Goal: Transaction & Acquisition: Purchase product/service

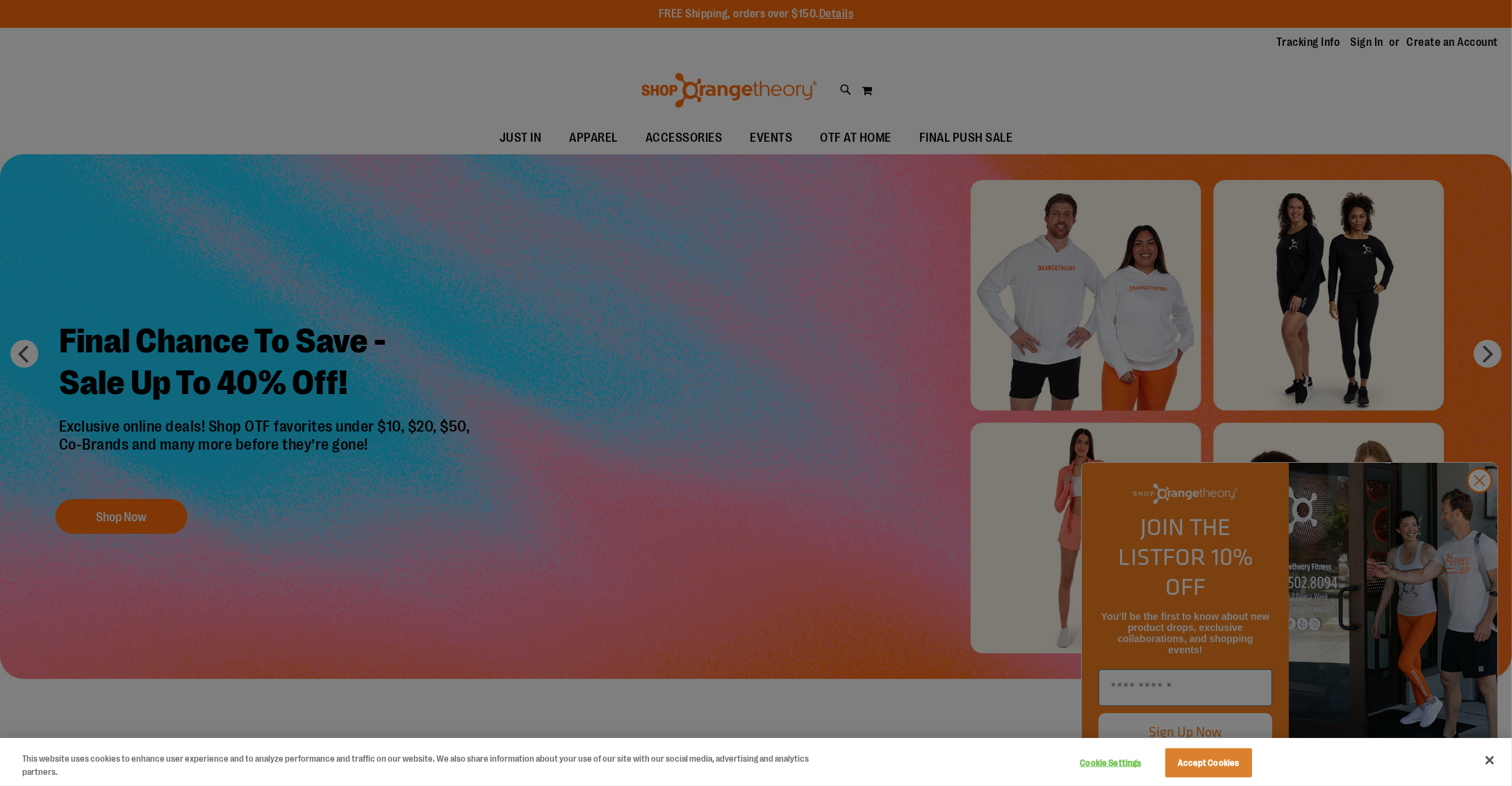
click at [1480, 504] on div at bounding box center [756, 393] width 1512 height 786
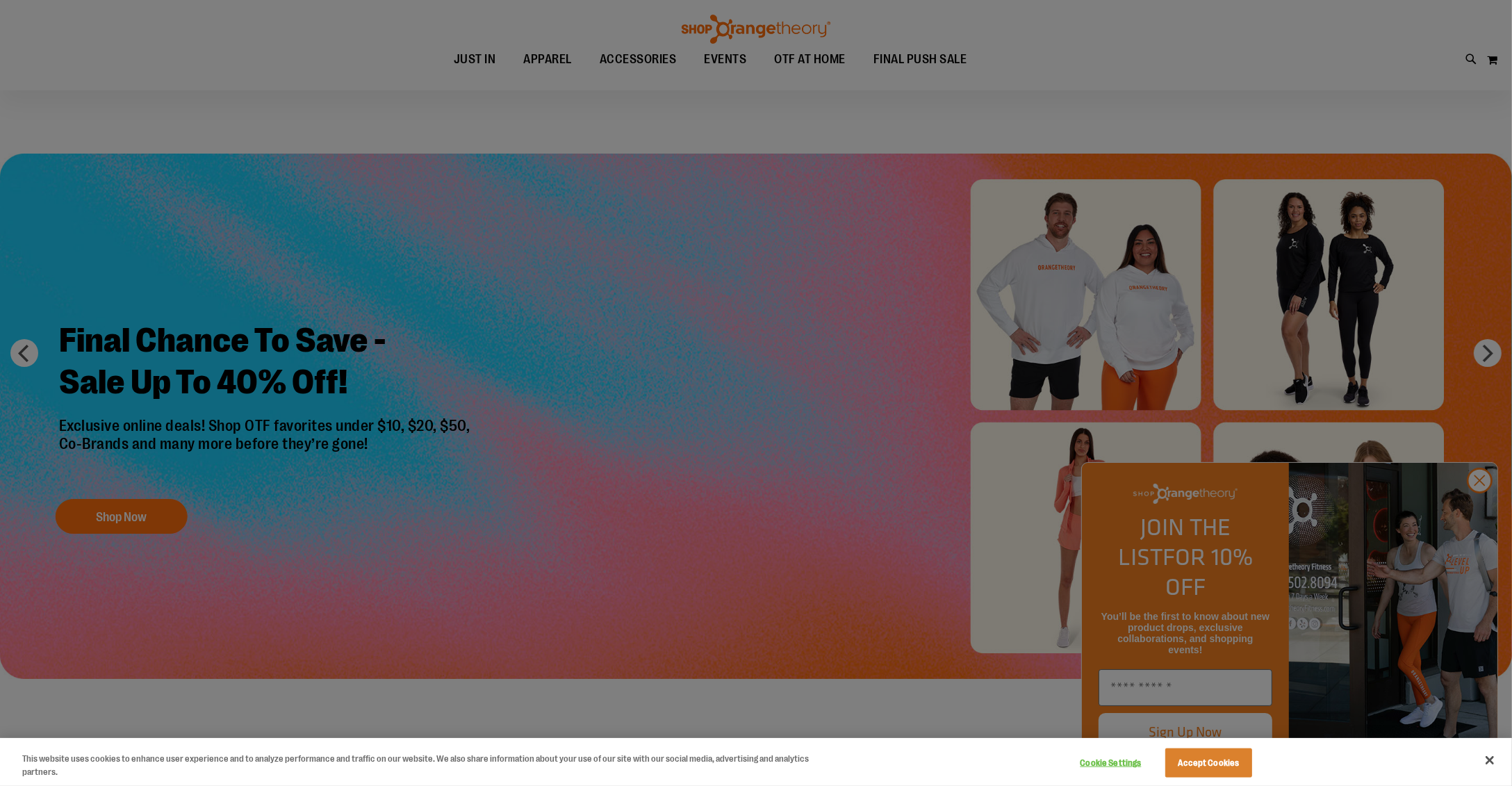
scroll to position [68, 0]
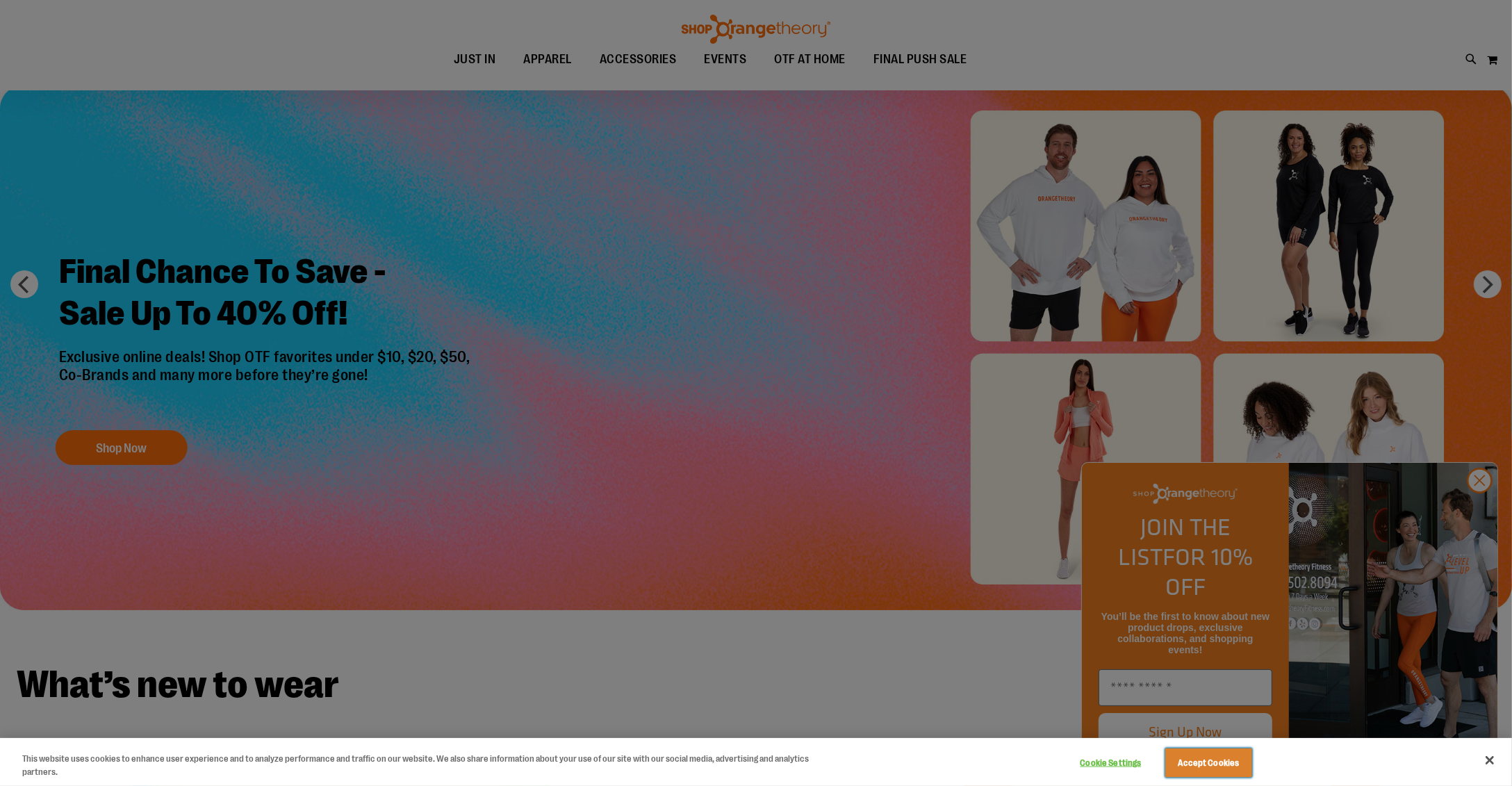
click at [1227, 765] on button "Accept Cookies" at bounding box center [1209, 763] width 87 height 29
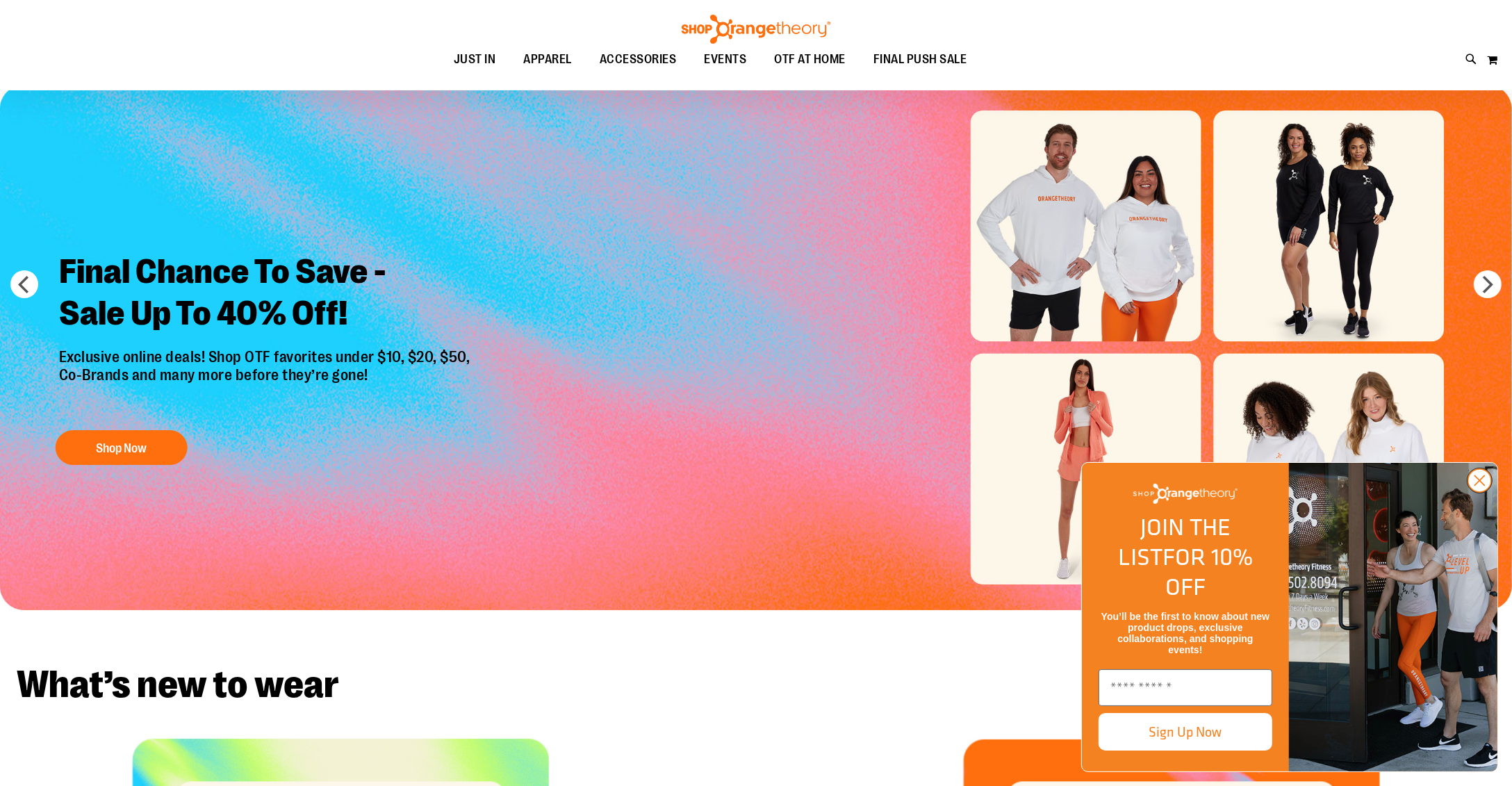
click at [1479, 492] on circle "Close dialog" at bounding box center [1480, 480] width 23 height 23
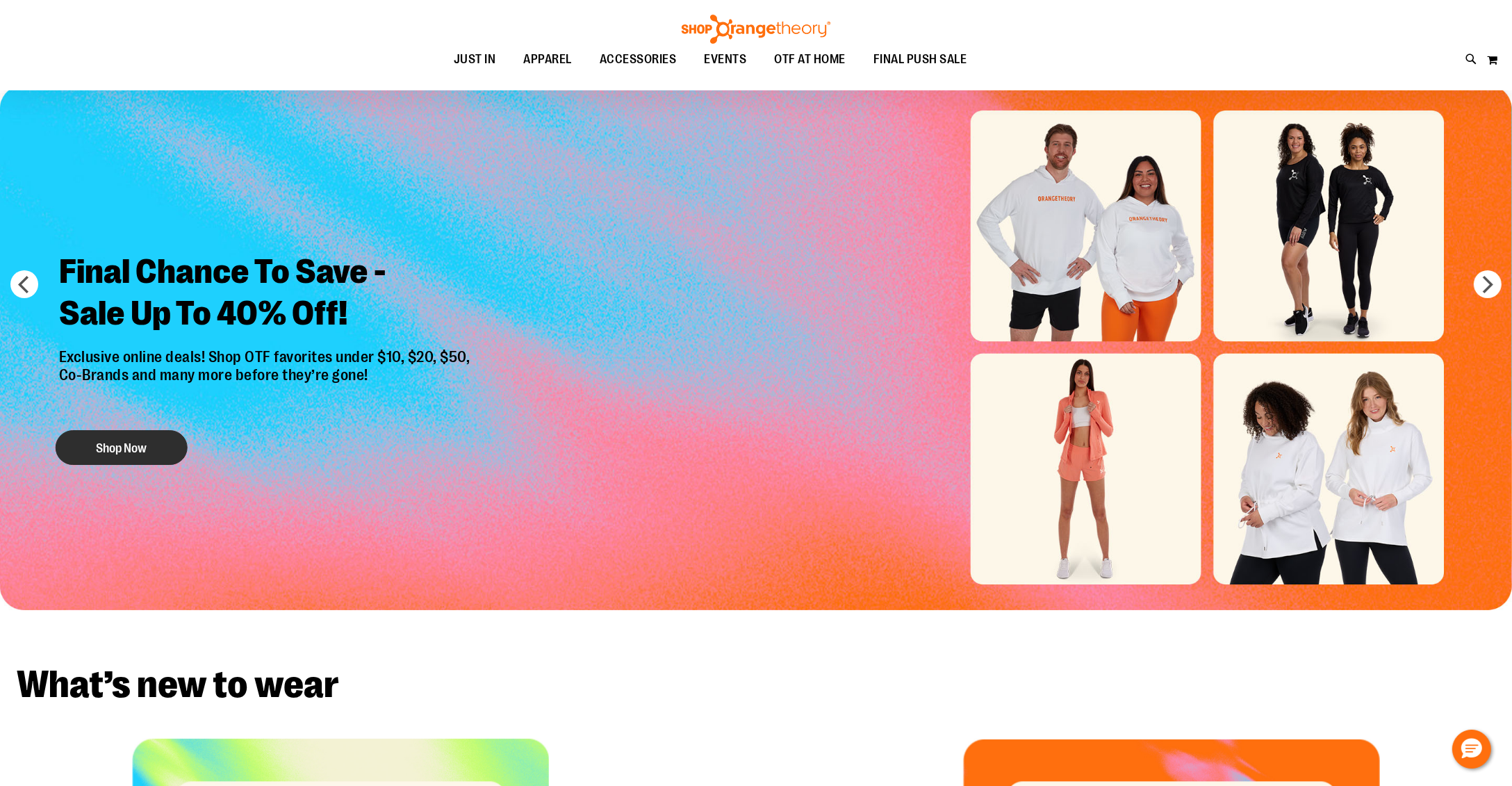
click at [130, 441] on button "Shop Now" at bounding box center [122, 448] width 132 height 35
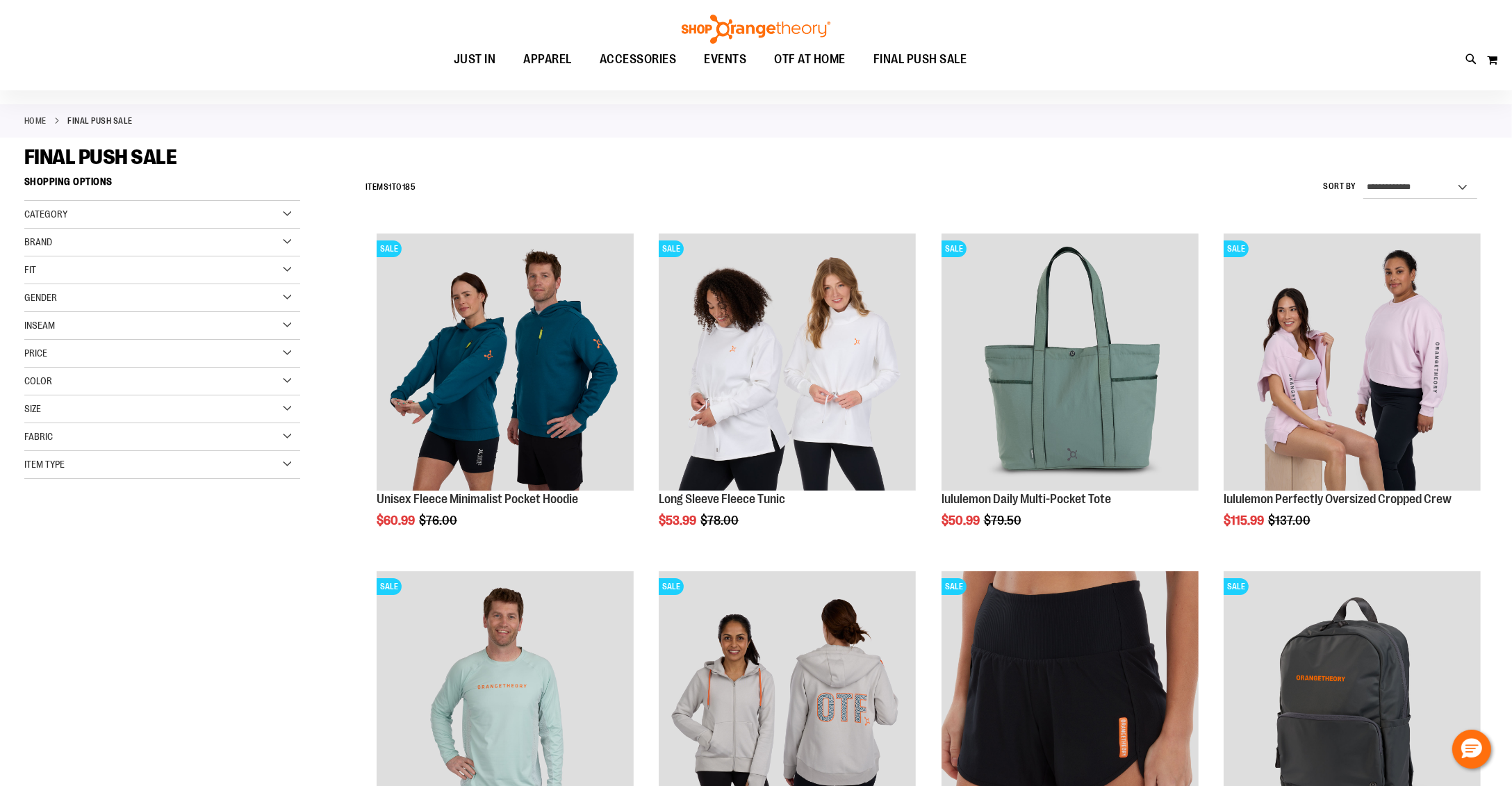
scroll to position [68, 0]
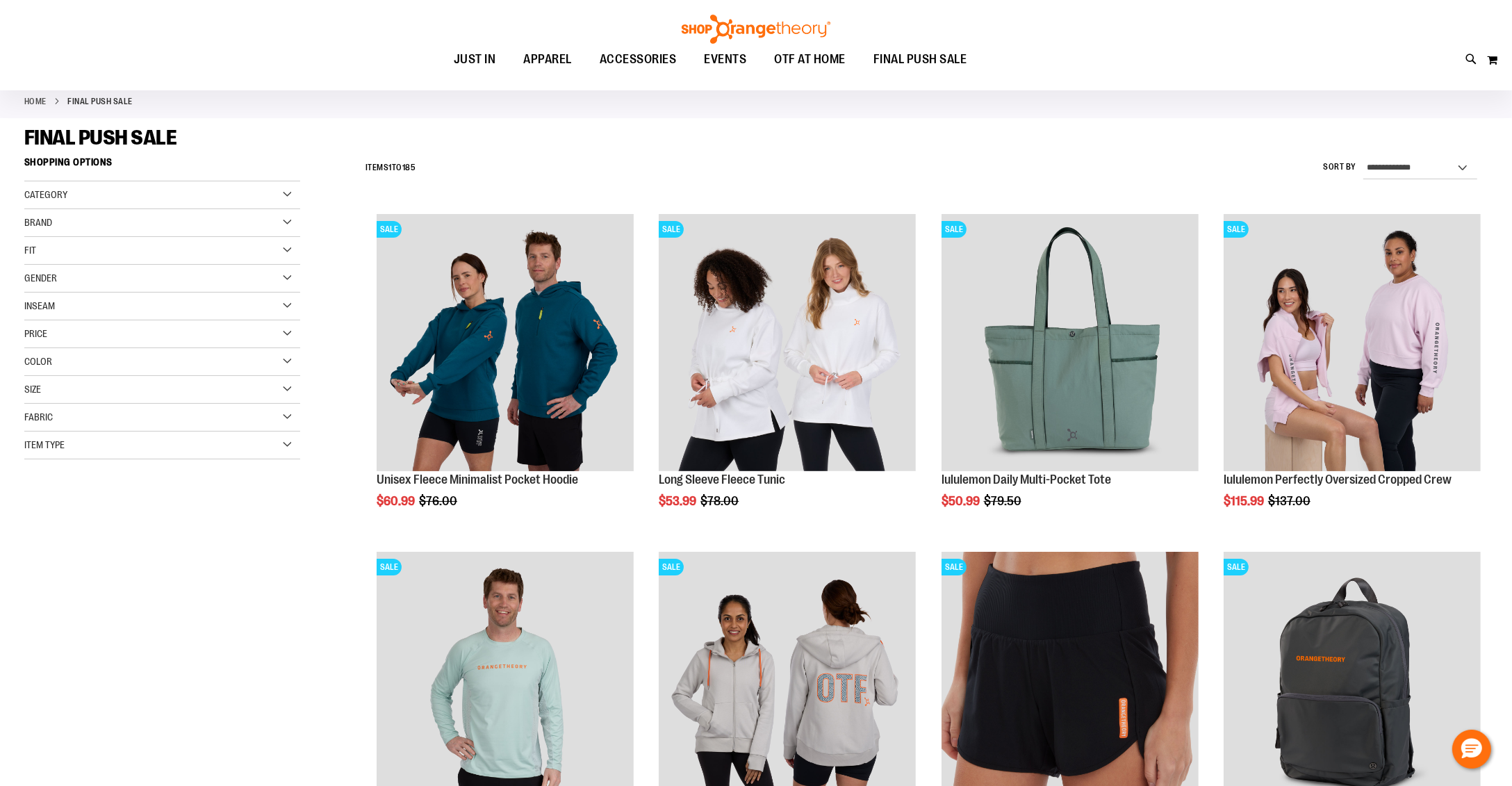
click at [289, 412] on div "Fabric" at bounding box center [162, 417] width 276 height 28
click at [282, 274] on div "Gender" at bounding box center [162, 278] width 276 height 28
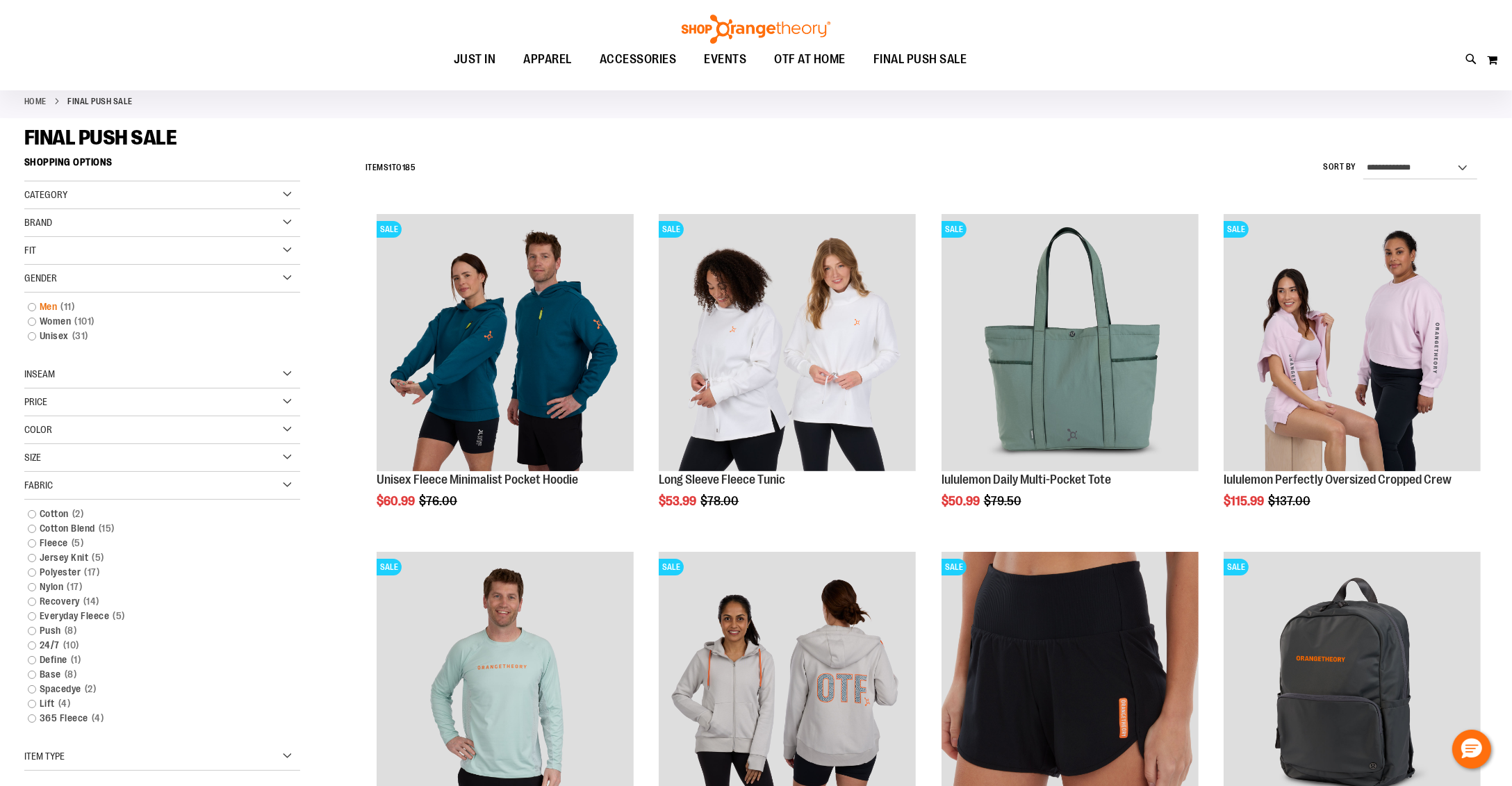
click at [29, 305] on link "Men 11 items" at bounding box center [153, 306] width 265 height 14
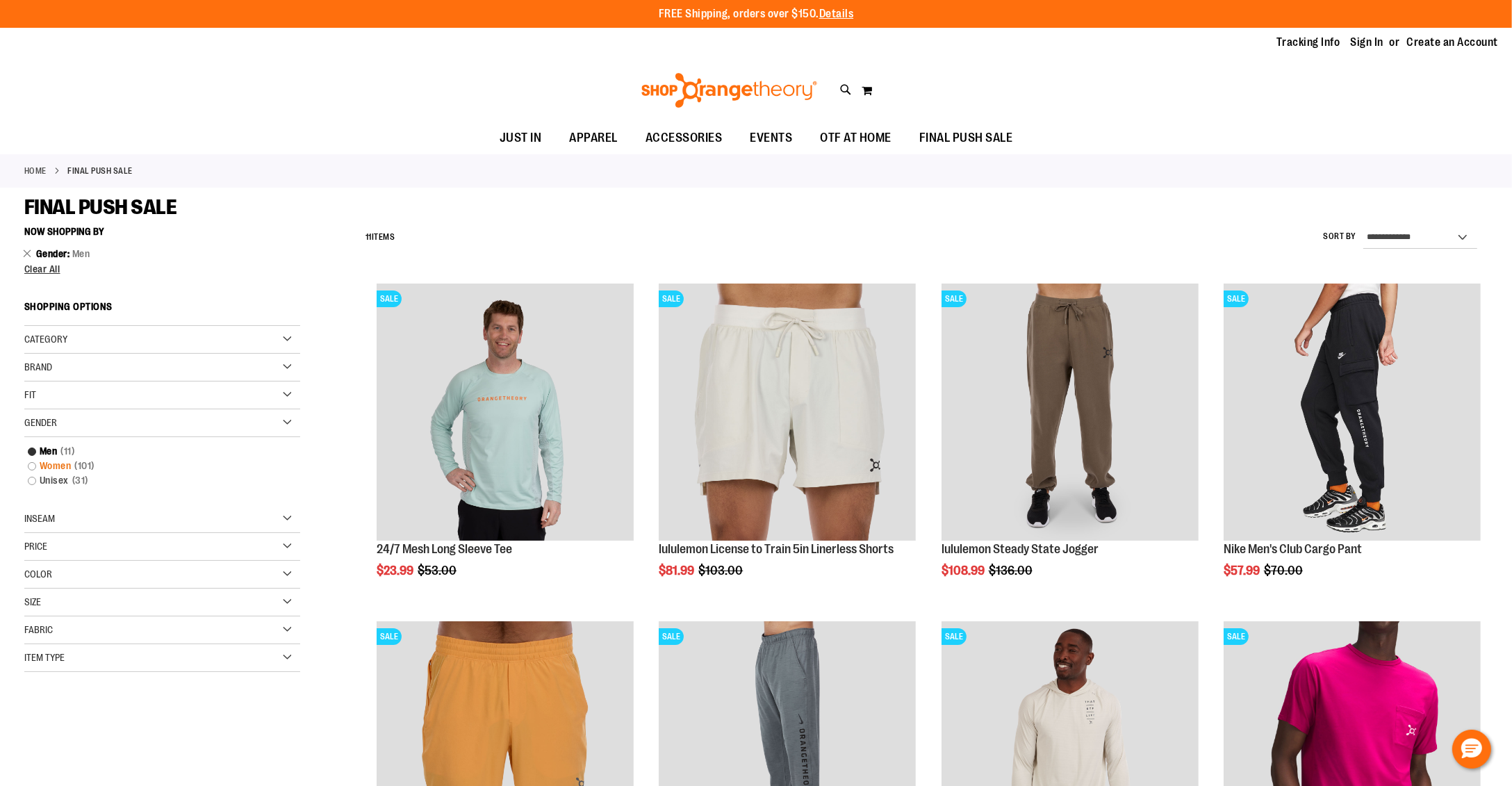
click at [30, 464] on link "Women 101 items" at bounding box center [153, 466] width 265 height 14
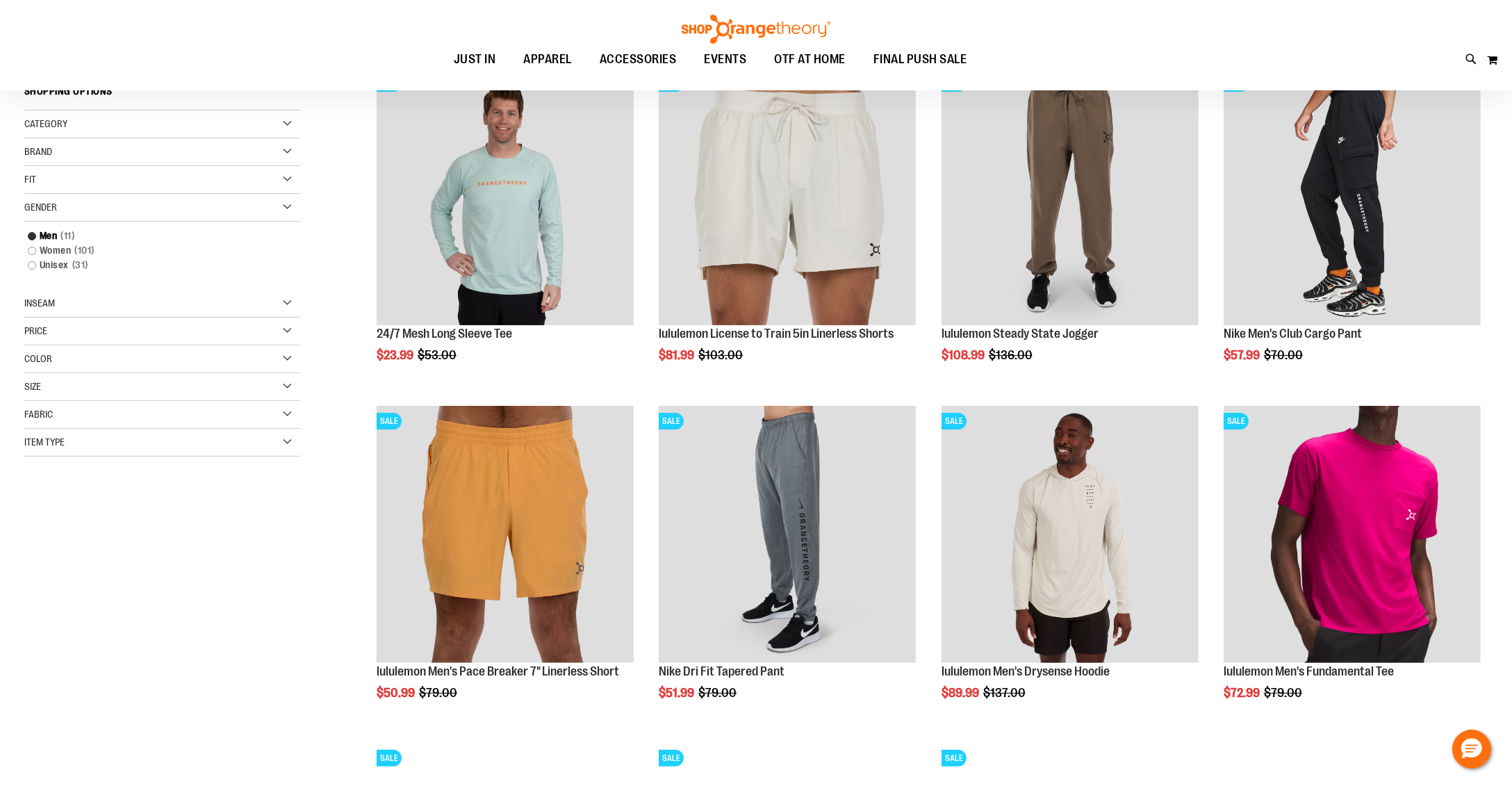
scroll to position [219, 0]
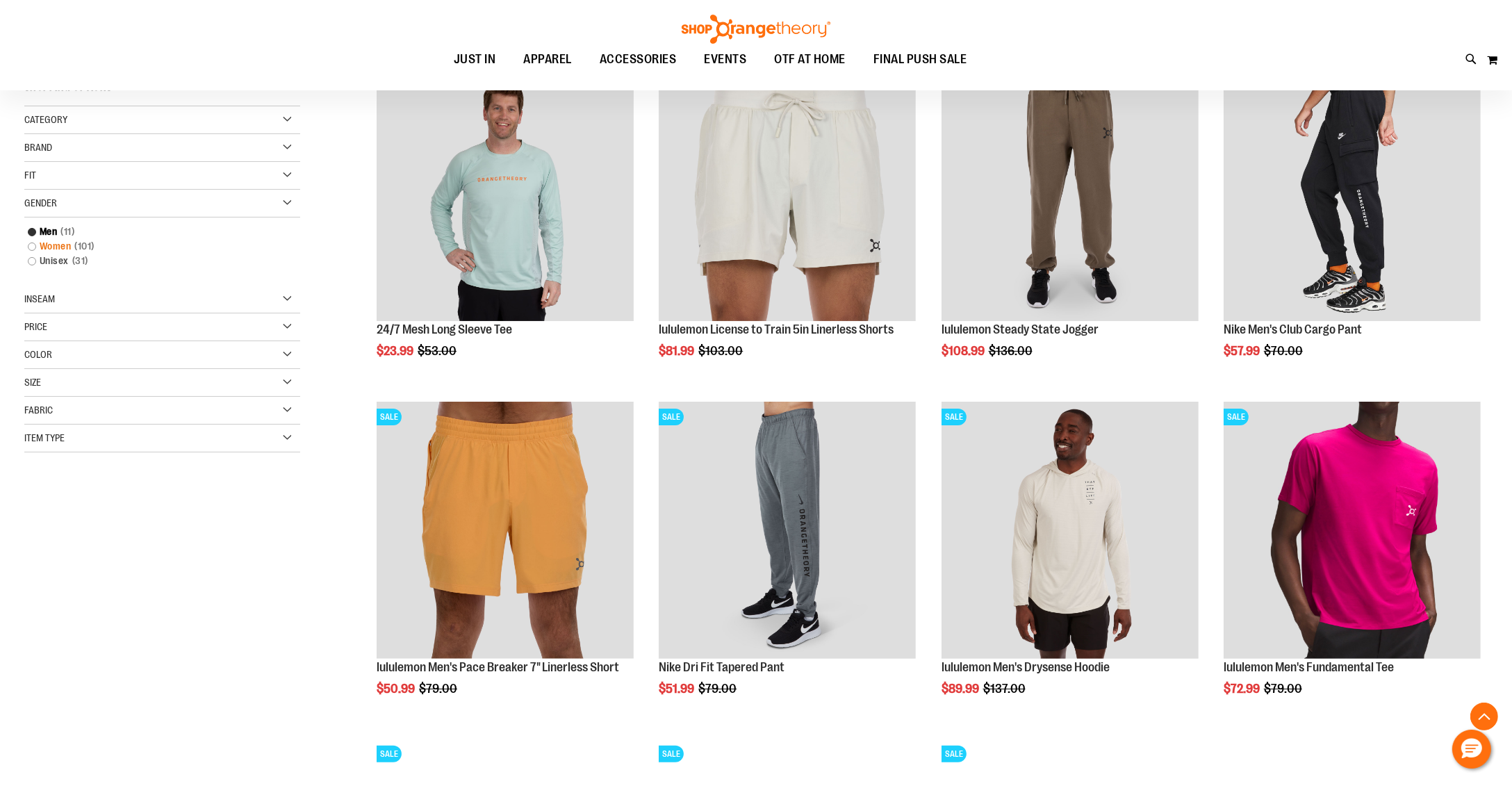
click at [30, 245] on link "Women 101 items" at bounding box center [153, 246] width 265 height 14
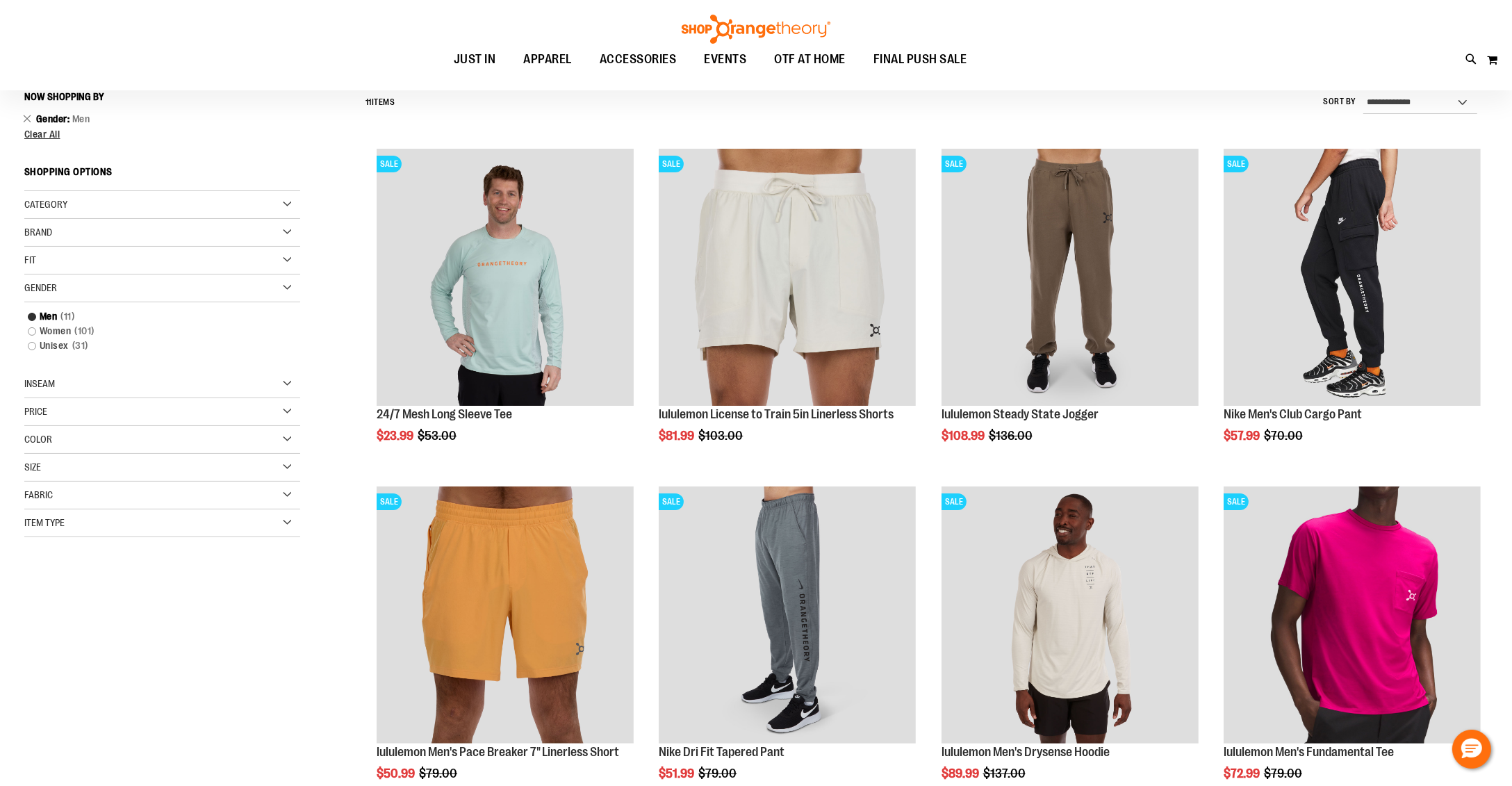
scroll to position [130, 0]
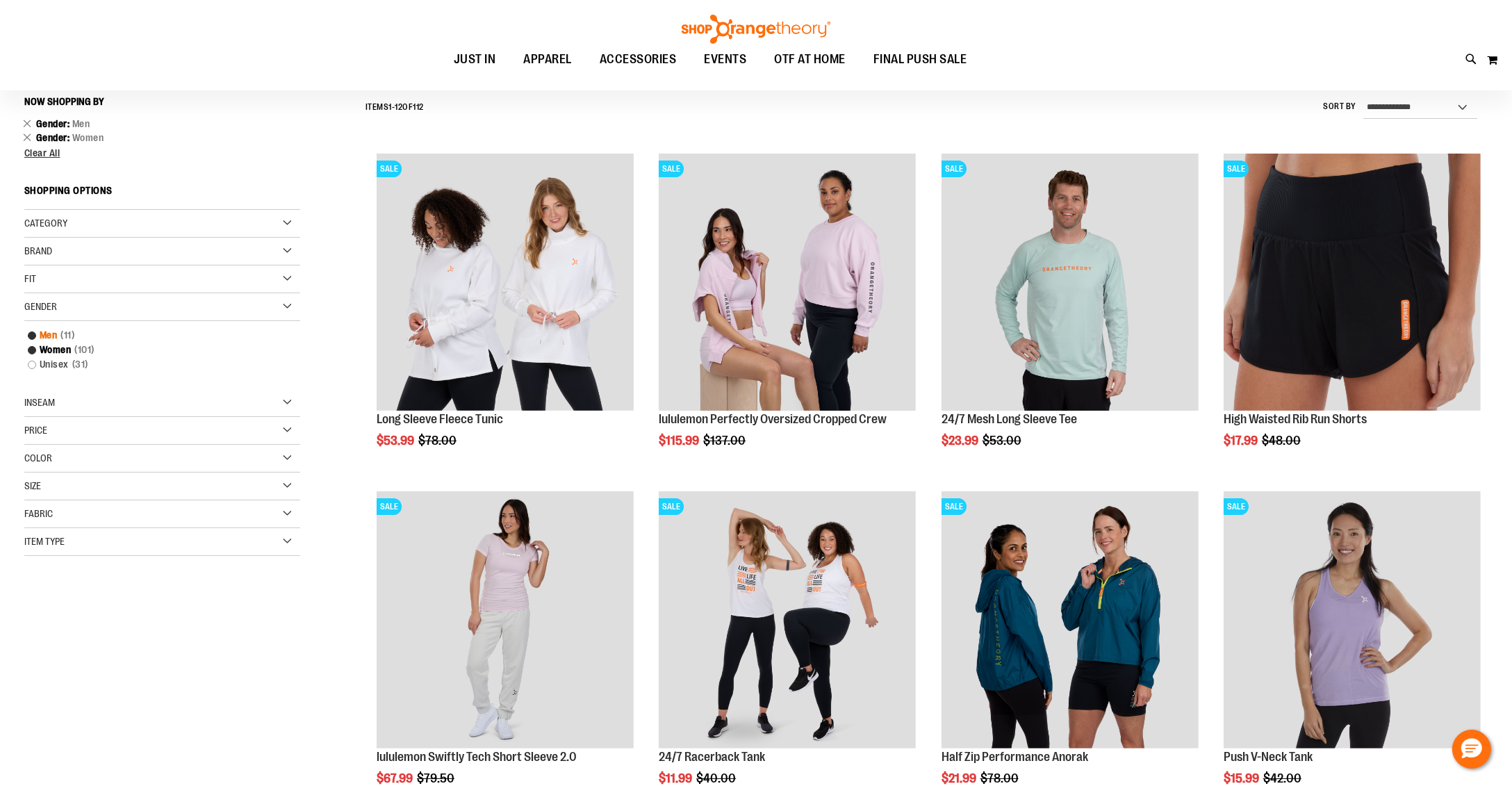
click at [32, 335] on link "Men 11 items" at bounding box center [153, 335] width 265 height 14
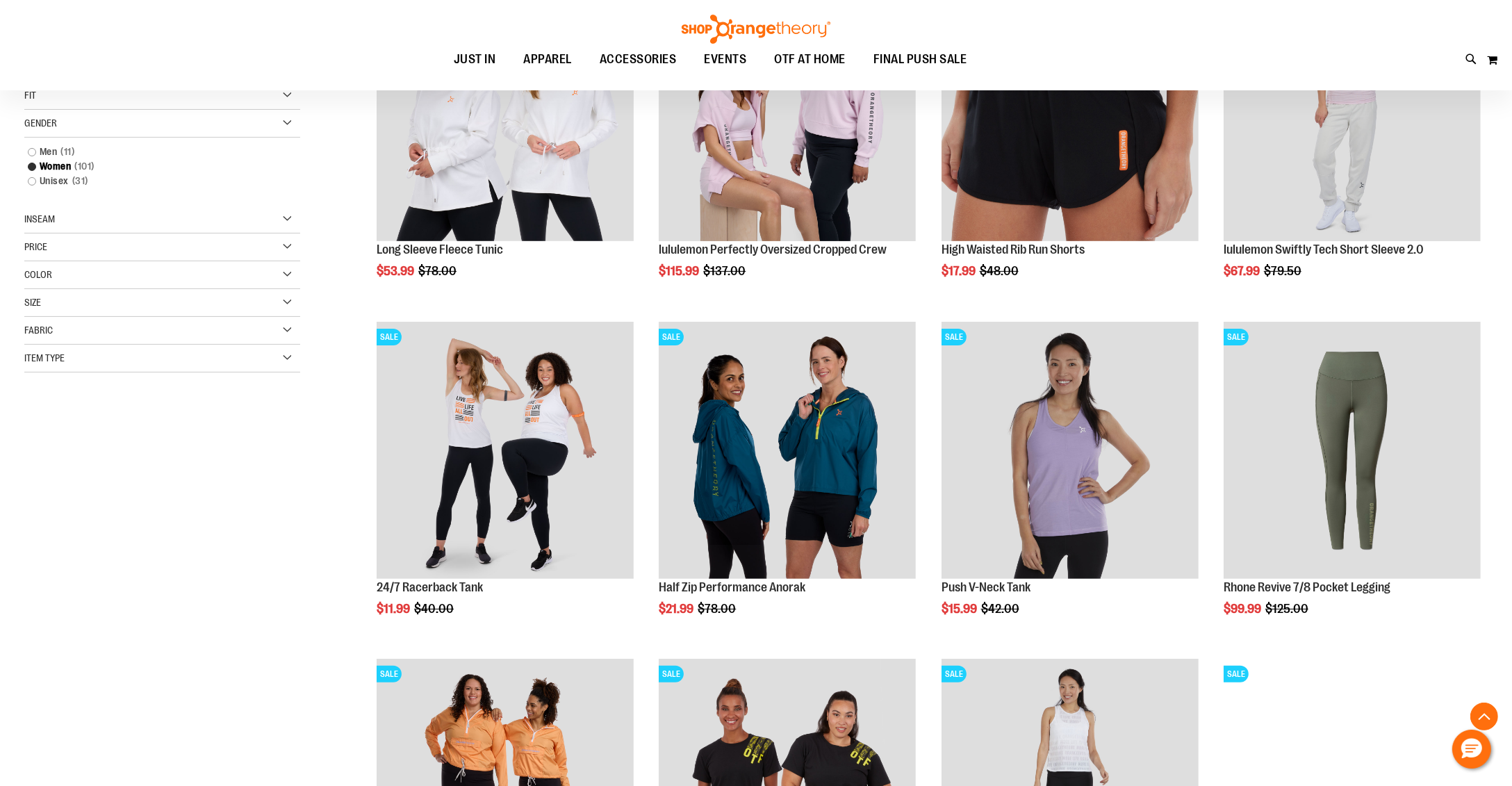
scroll to position [337, 0]
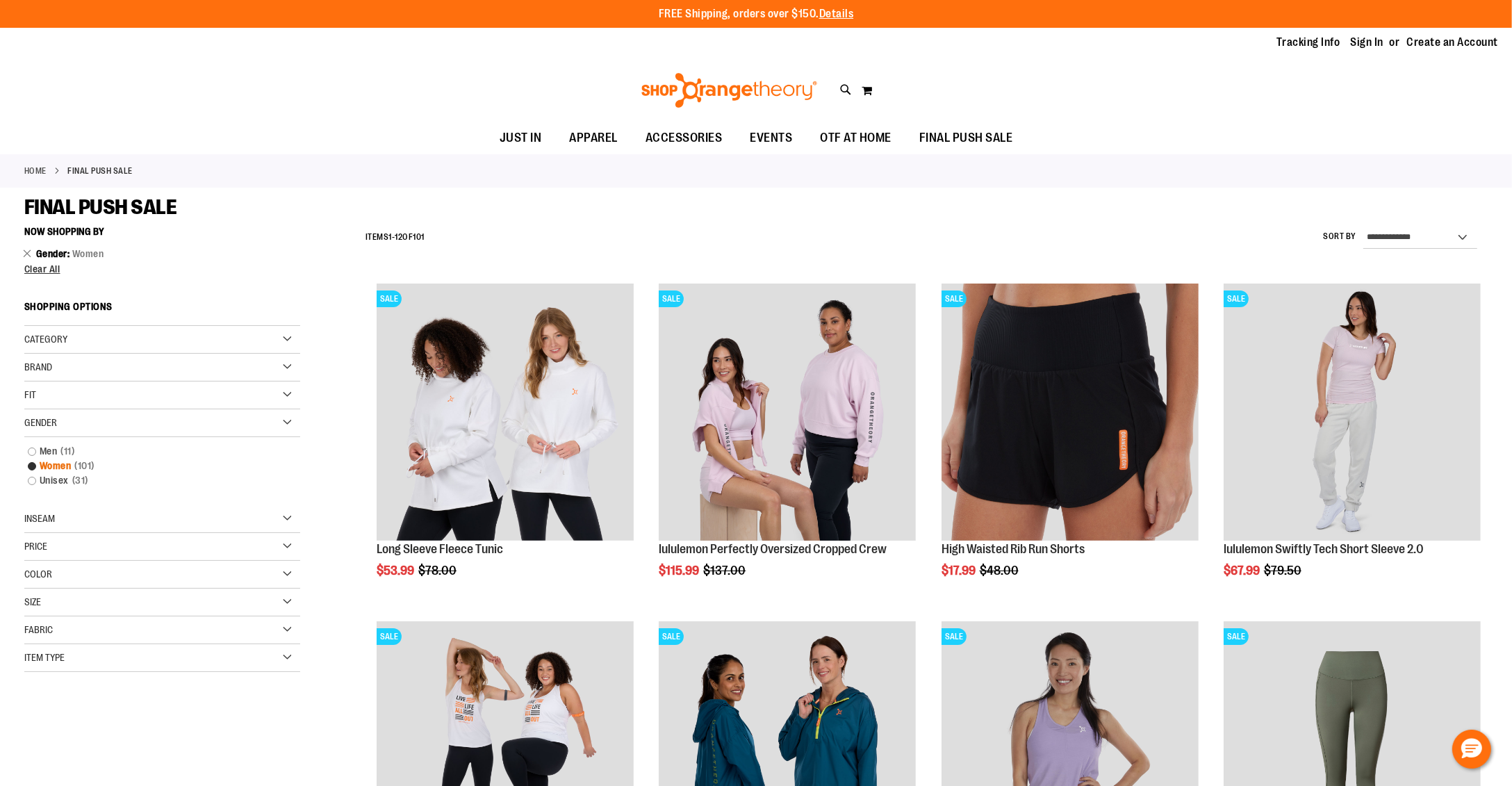
click at [29, 465] on link "Women 101 items" at bounding box center [153, 466] width 265 height 14
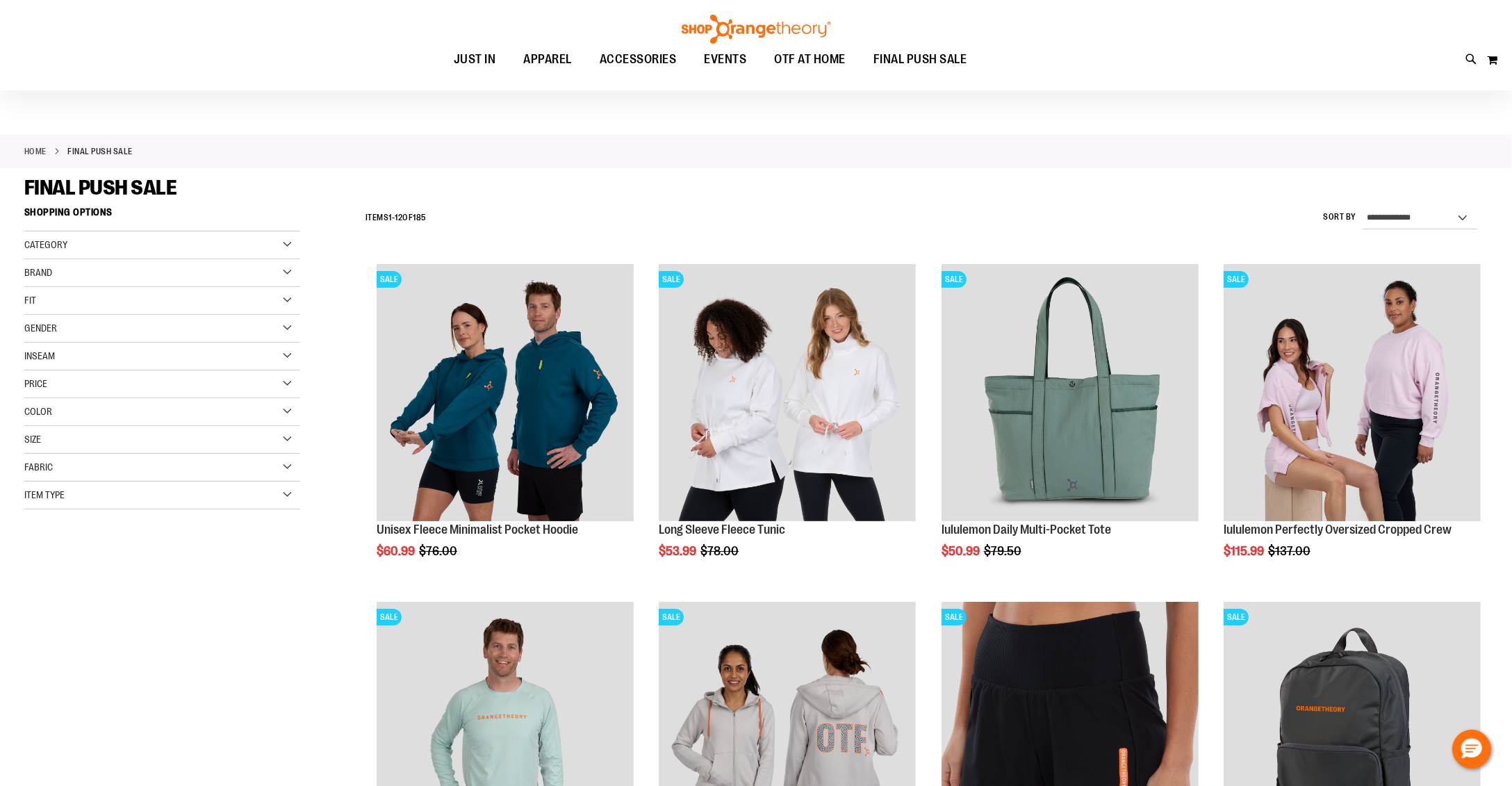
scroll to position [12, 0]
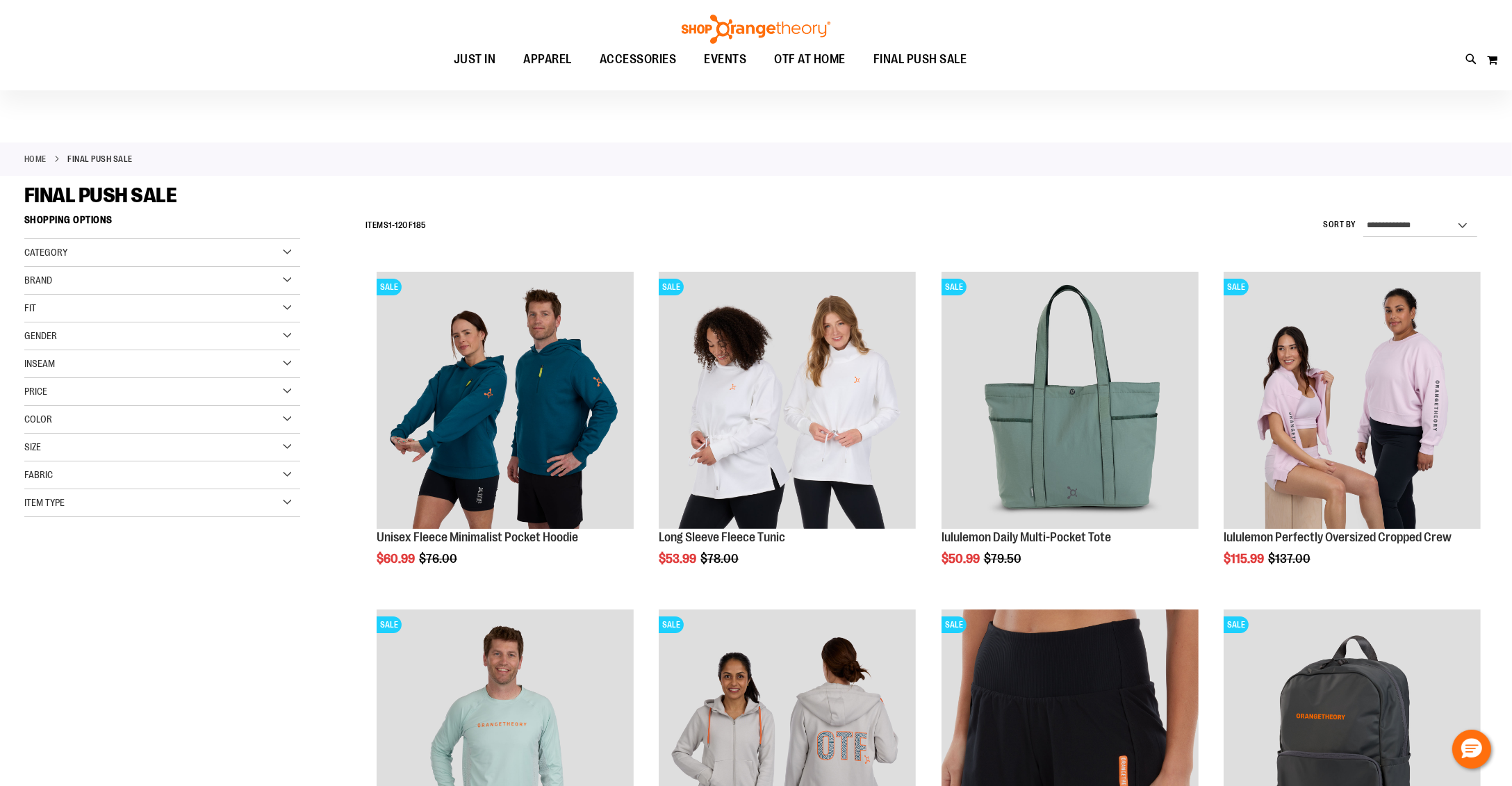
click at [279, 334] on div "Gender" at bounding box center [162, 336] width 276 height 28
click at [30, 393] on link "Unisex 31 items" at bounding box center [153, 393] width 265 height 14
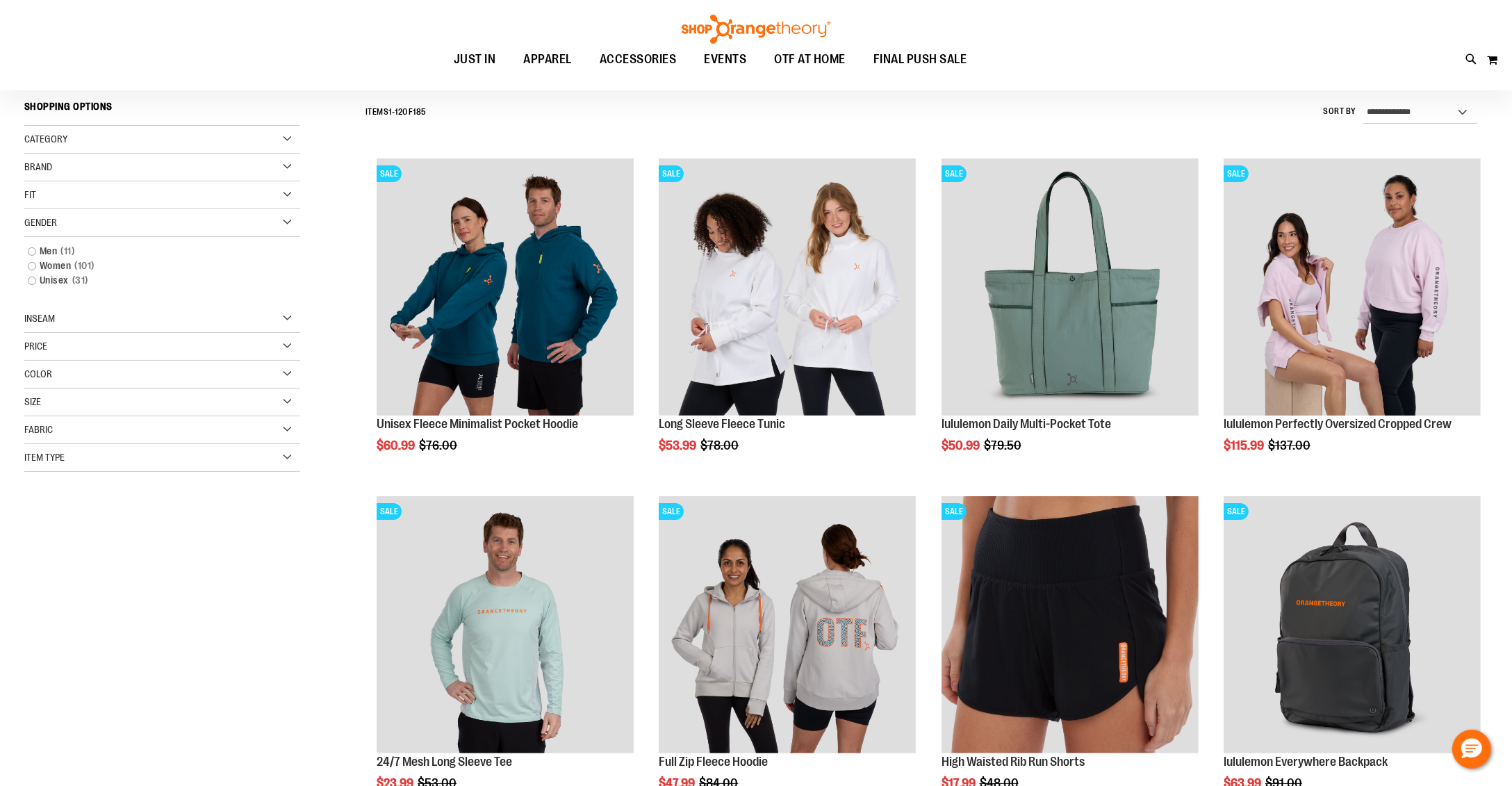
scroll to position [130, 0]
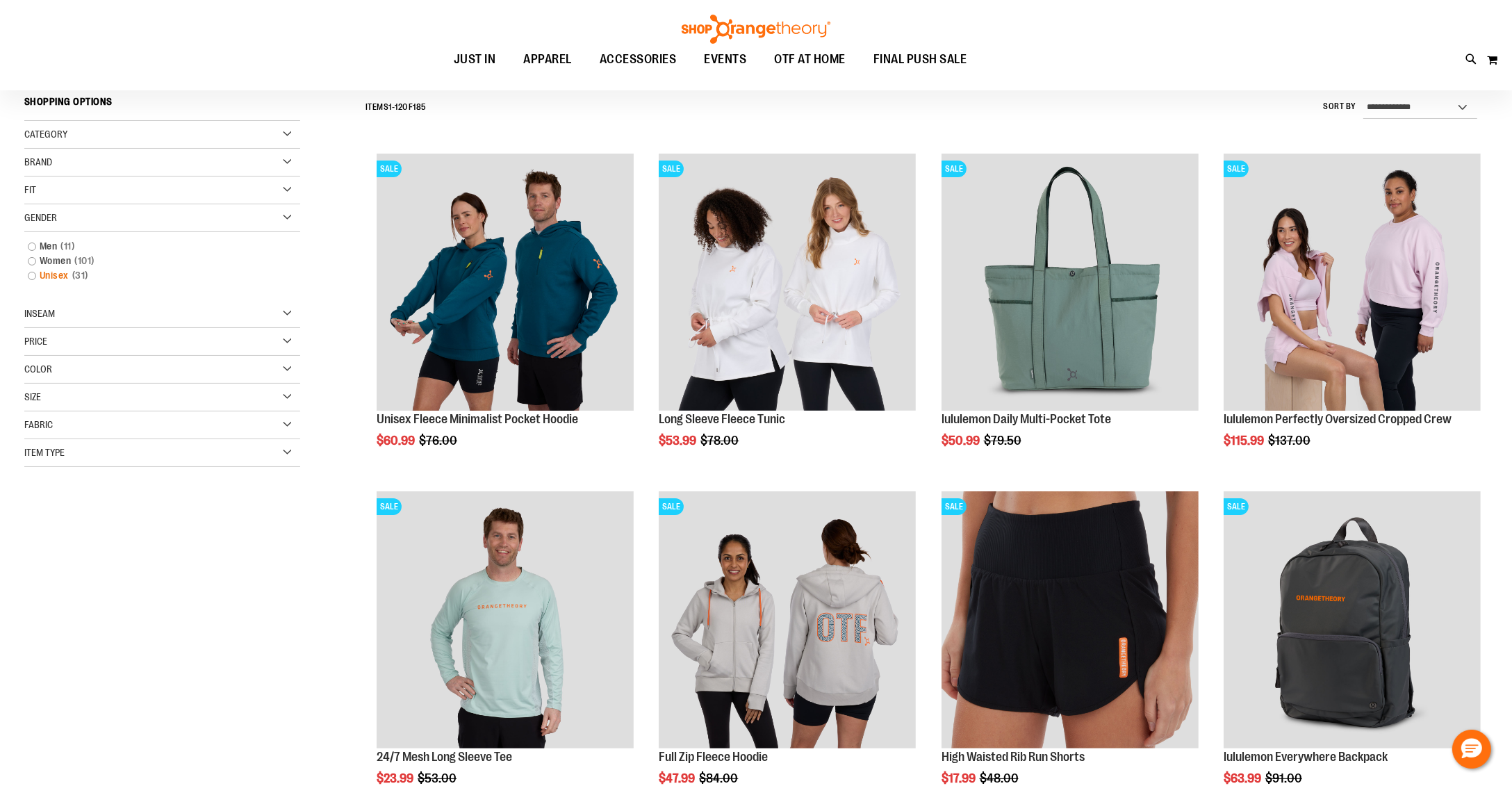
click at [30, 276] on link "Unisex 31 items" at bounding box center [153, 275] width 265 height 14
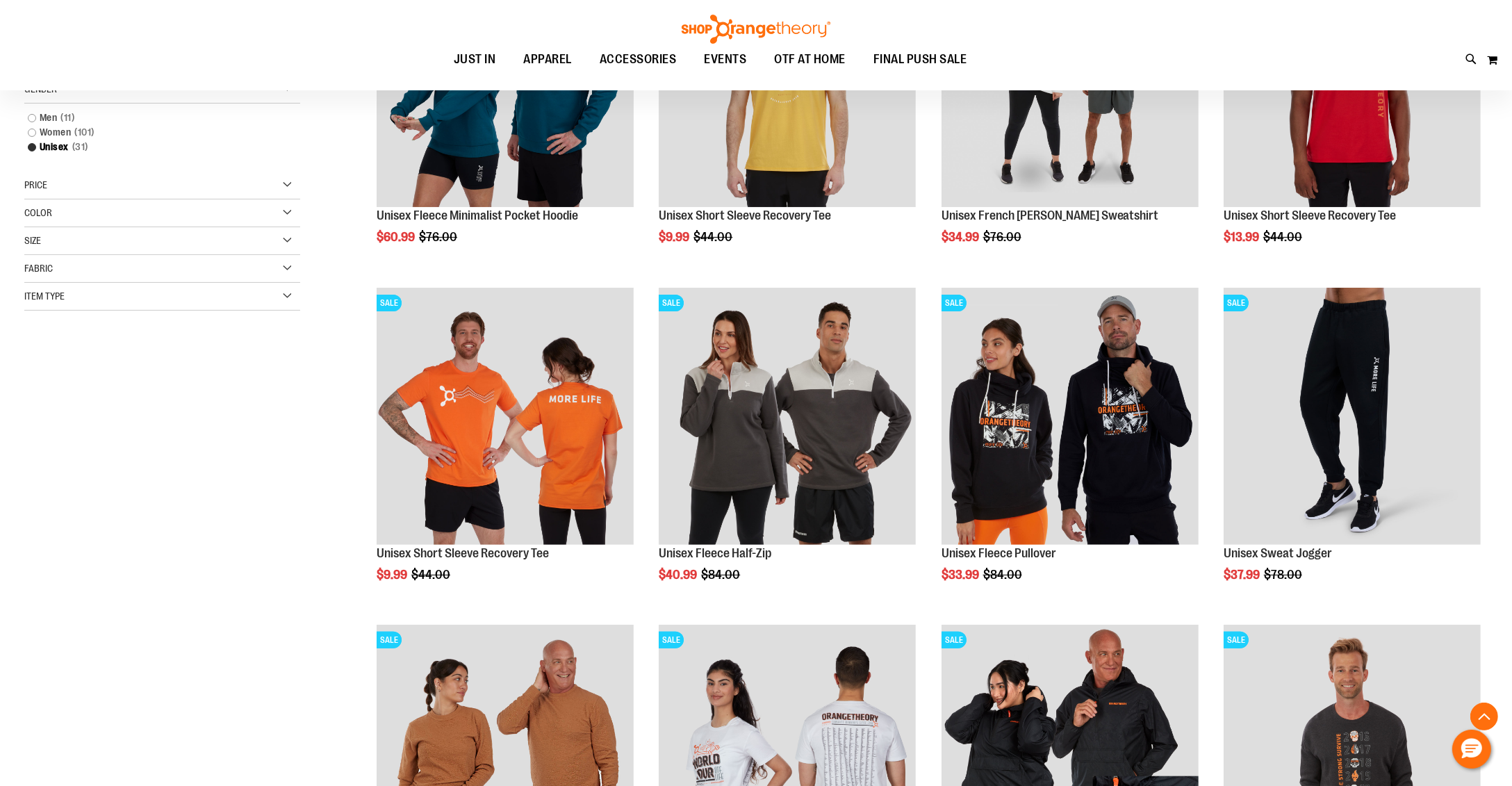
scroll to position [337, 0]
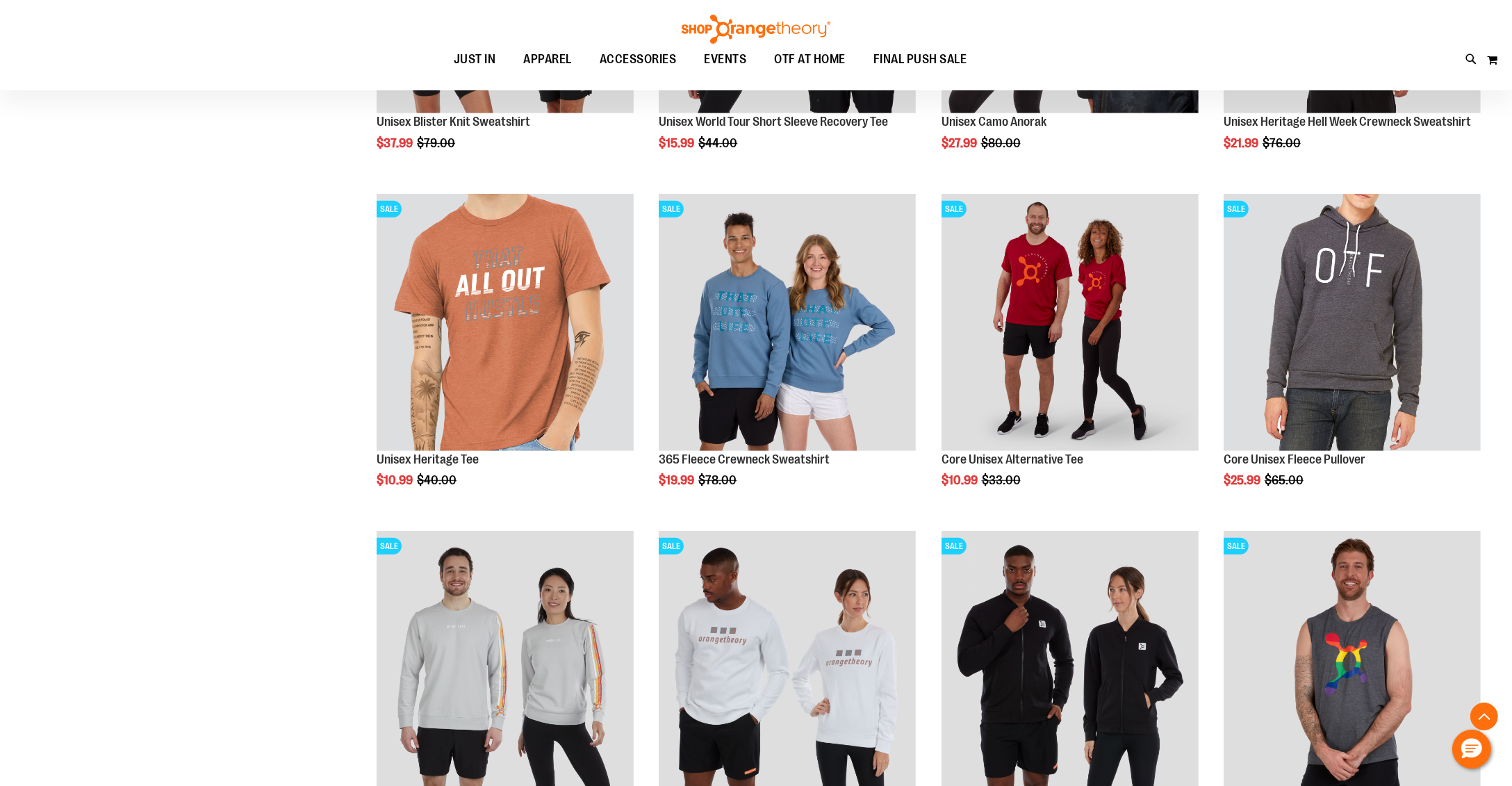
scroll to position [1102, 0]
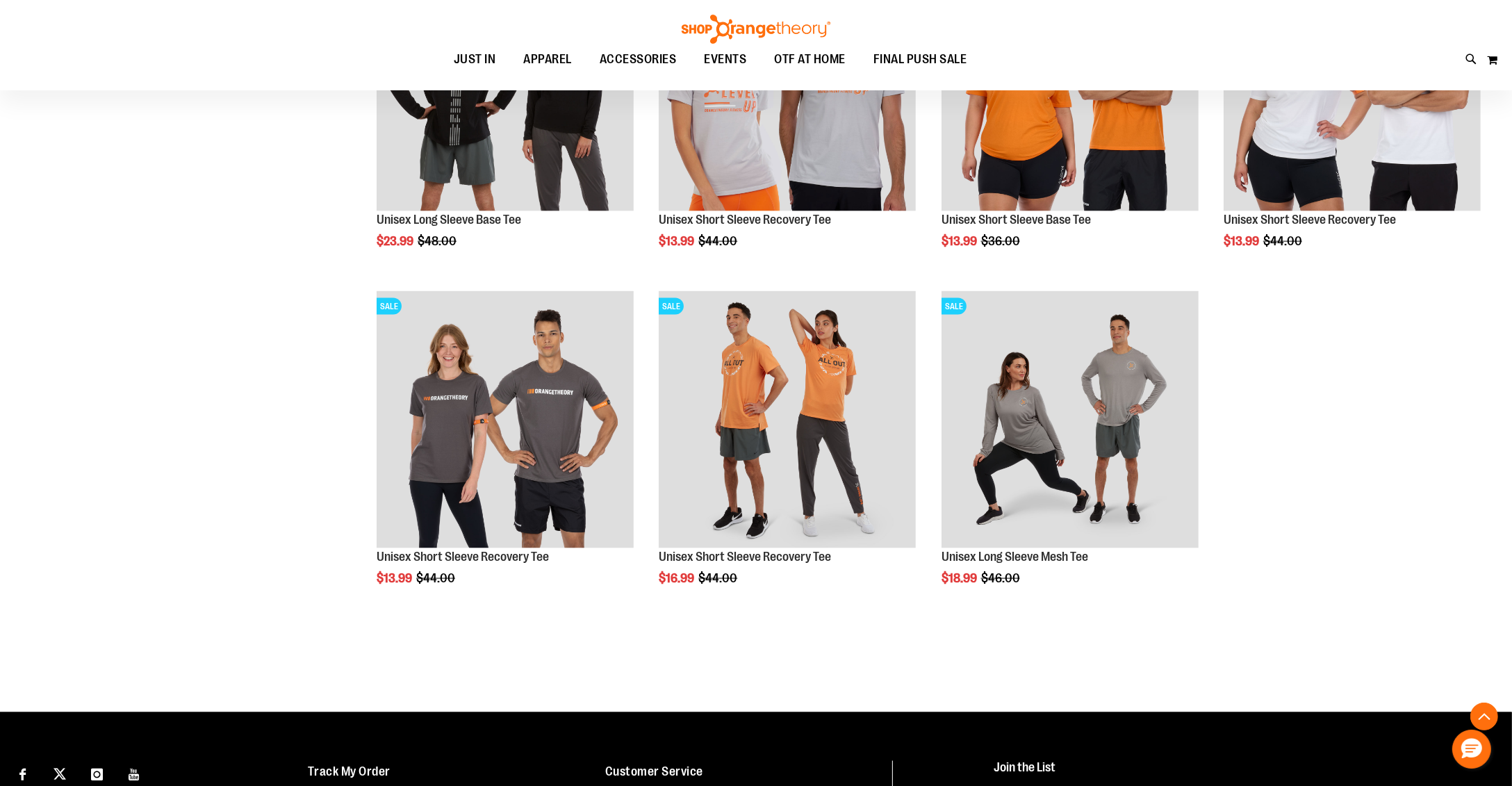
scroll to position [2006, 0]
